Goal: Information Seeking & Learning: Check status

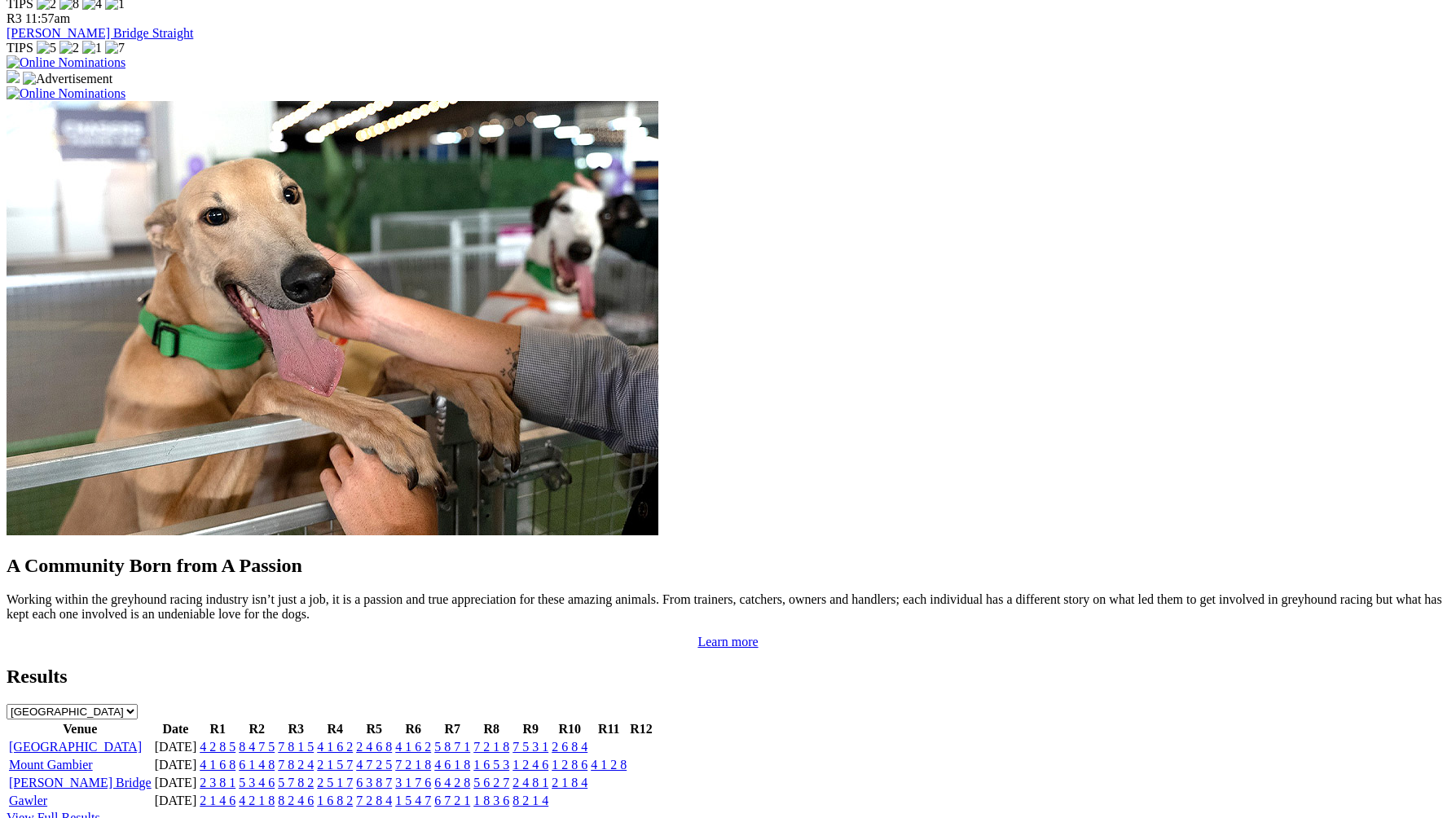
scroll to position [1216, 0]
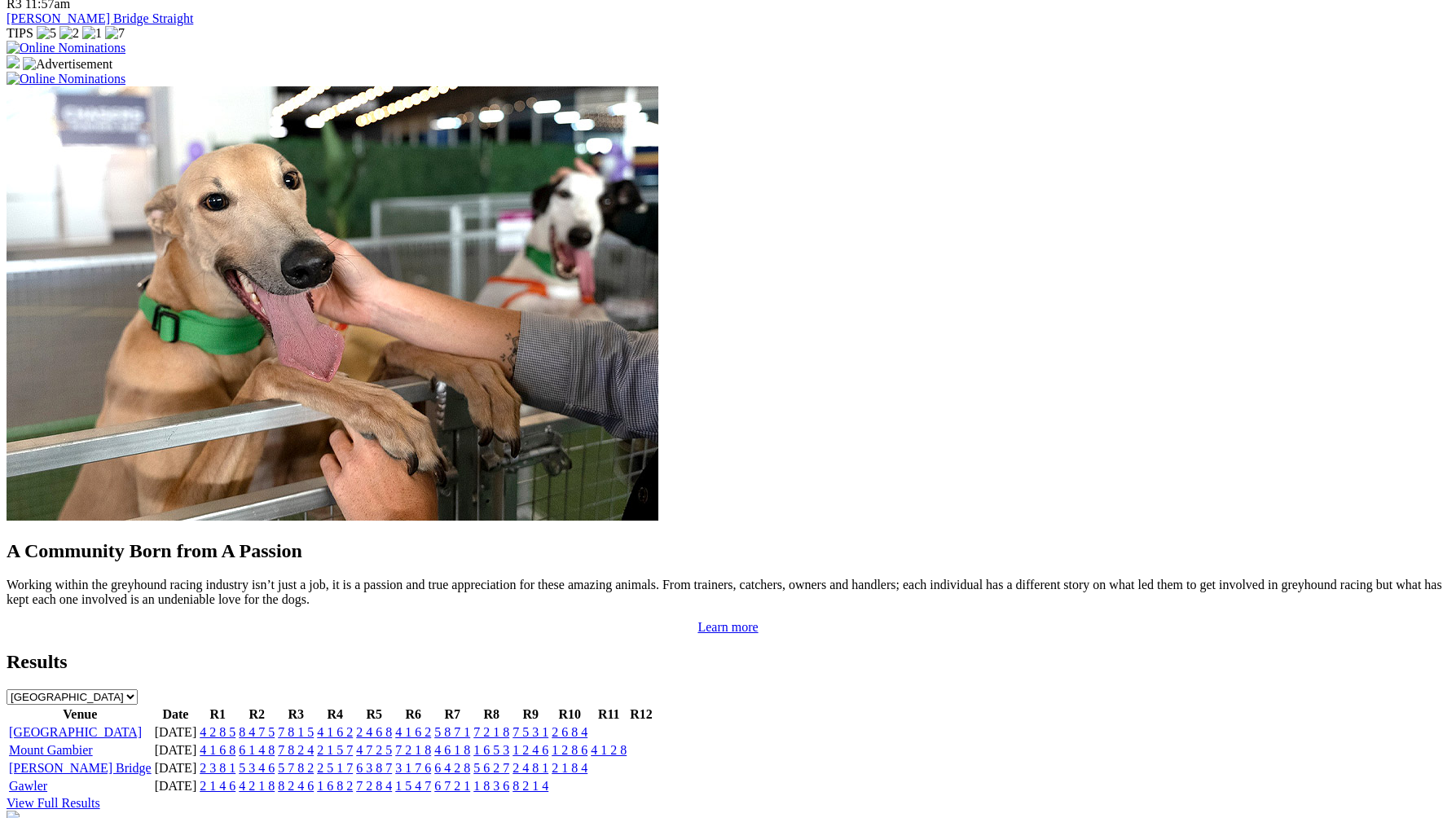
click at [236, 724] on td "4 2 8 5" at bounding box center [217, 732] width 38 height 16
click at [235, 725] on link "4 2 8 5" at bounding box center [217, 731] width 36 height 14
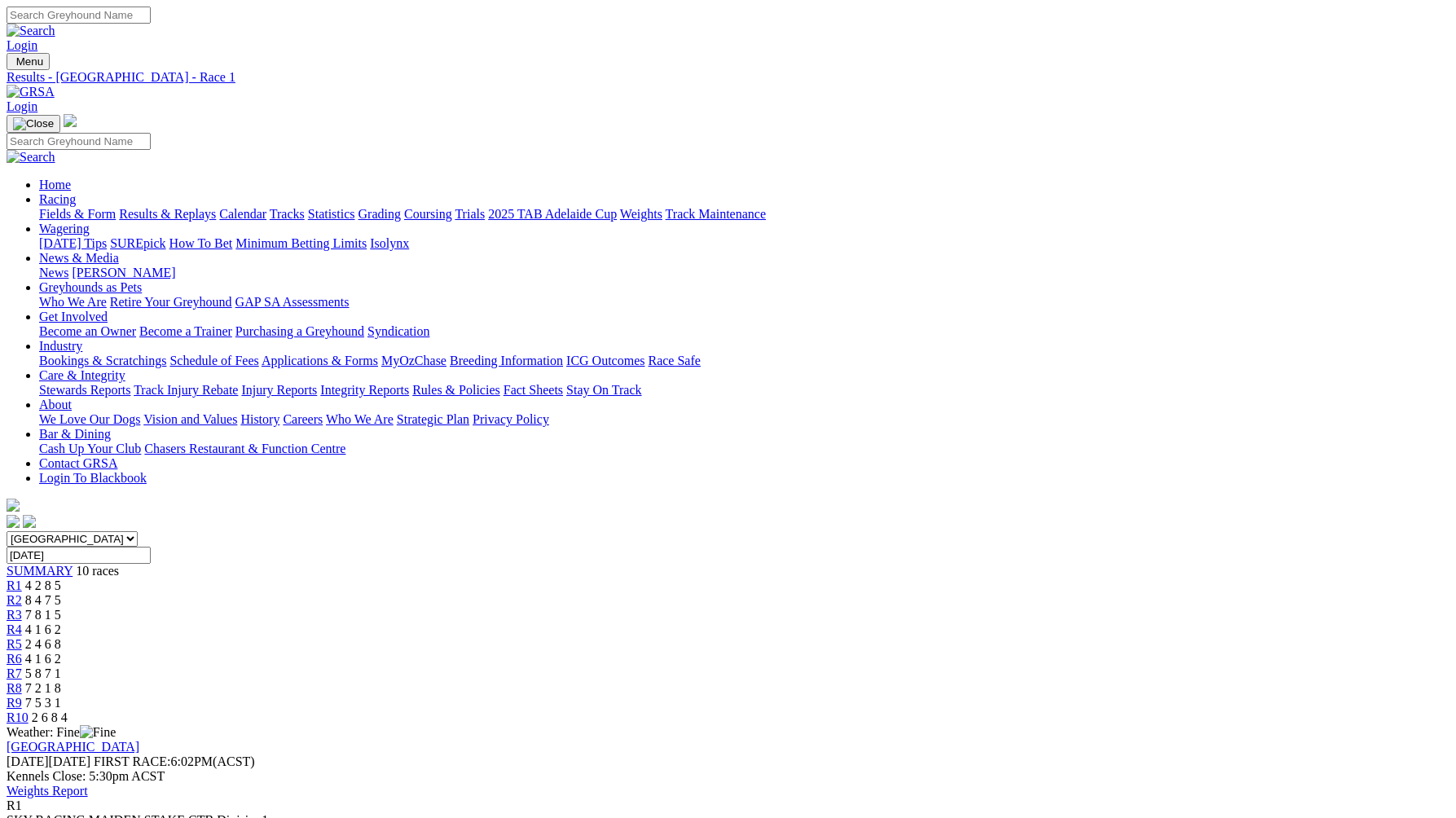
click at [22, 593] on span "R2" at bounding box center [14, 600] width 15 height 14
click at [22, 608] on link "R3" at bounding box center [14, 614] width 15 height 14
click at [22, 622] on link "R4" at bounding box center [14, 629] width 15 height 14
click at [61, 637] on span "2 4 6 8" at bounding box center [43, 643] width 36 height 14
click at [853, 652] on div "R6 4 1 6 2" at bounding box center [728, 659] width 1443 height 14
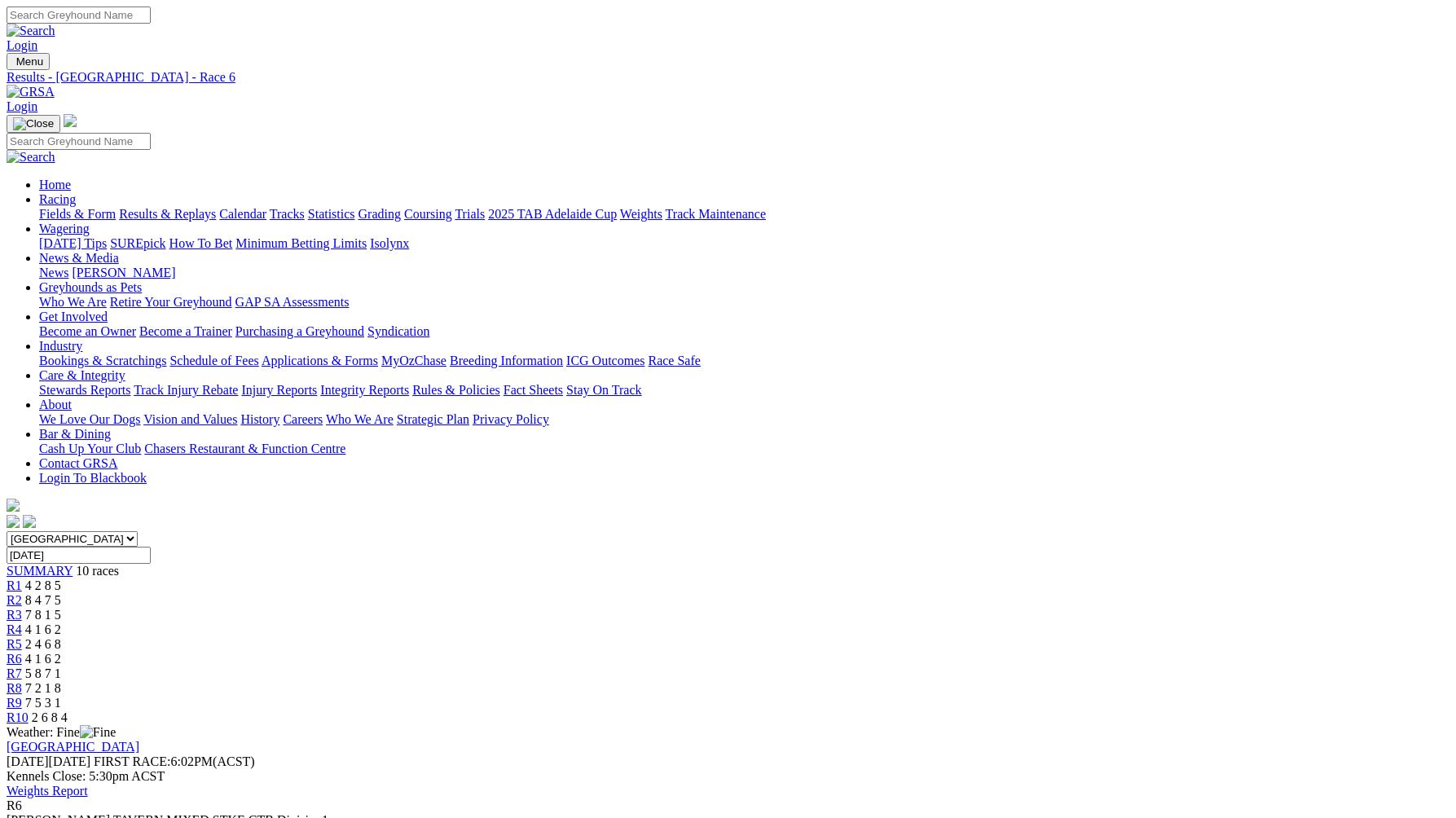
click at [61, 666] on span "5 8 7 1" at bounding box center [43, 673] width 36 height 14
click at [1027, 681] on div "R8 7 2 1 8" at bounding box center [728, 688] width 1443 height 14
click at [61, 695] on span "7 5 3 1" at bounding box center [43, 702] width 36 height 14
click at [68, 711] on span "2 6 8 4" at bounding box center [50, 717] width 36 height 14
